Goal: Navigation & Orientation: Go to known website

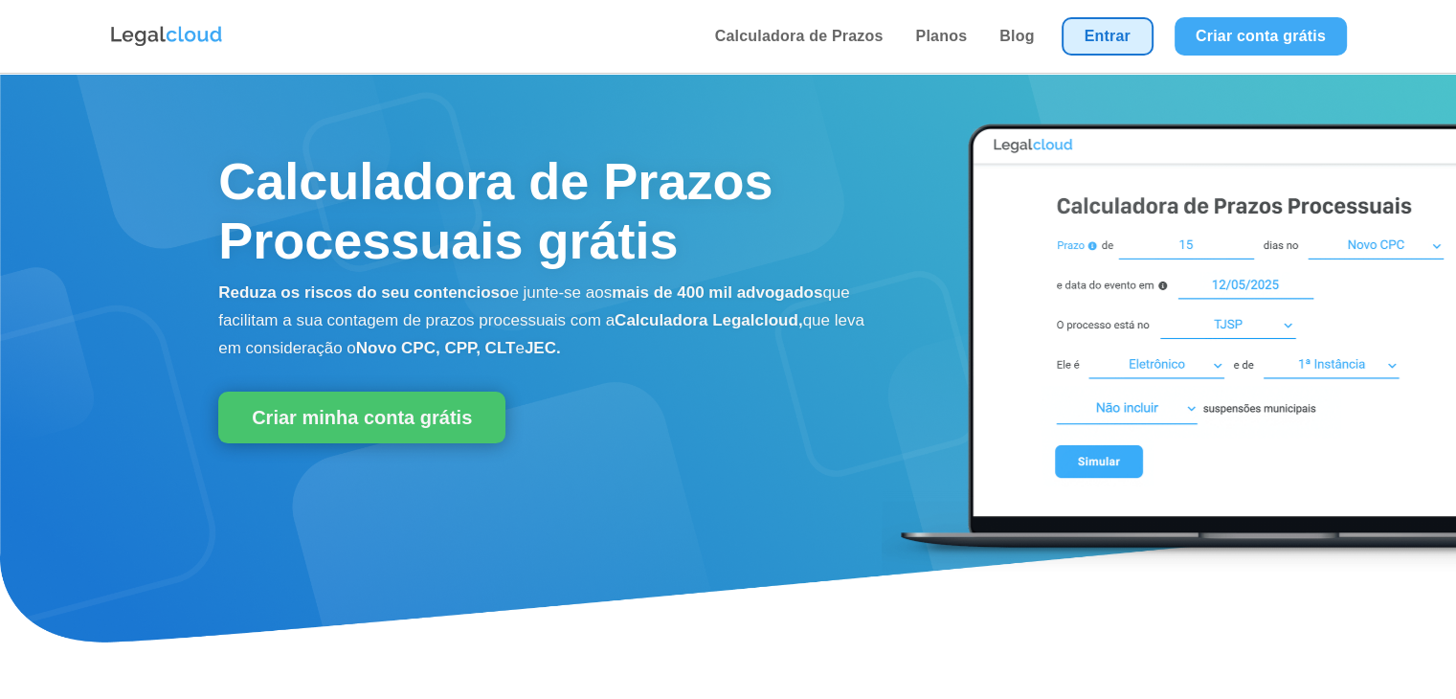
drag, startPoint x: 0, startPoint y: 0, endPoint x: 1103, endPoint y: 29, distance: 1103.2
click at [1103, 28] on link "Entrar" at bounding box center [1108, 36] width 92 height 38
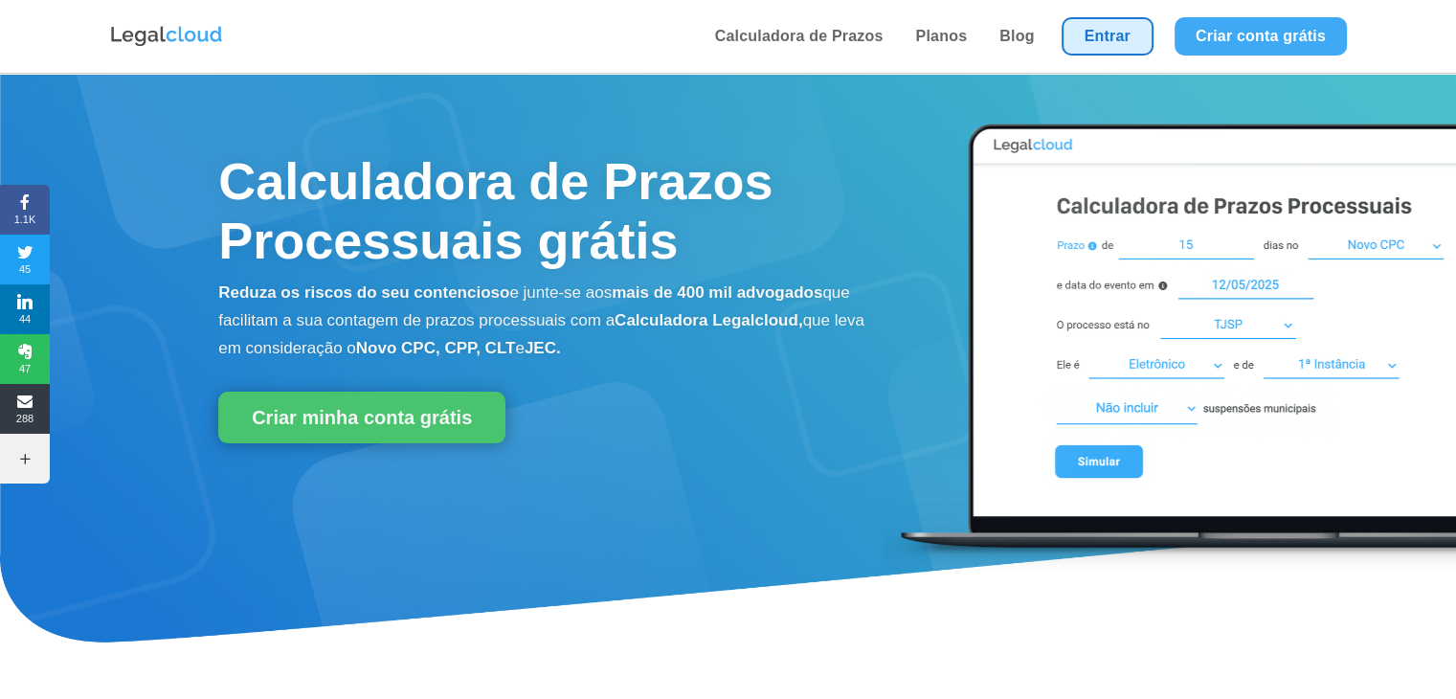
click at [1130, 32] on link "Entrar" at bounding box center [1108, 36] width 92 height 38
click at [1097, 34] on link "Entrar" at bounding box center [1108, 36] width 92 height 38
